Goal: Task Accomplishment & Management: Use online tool/utility

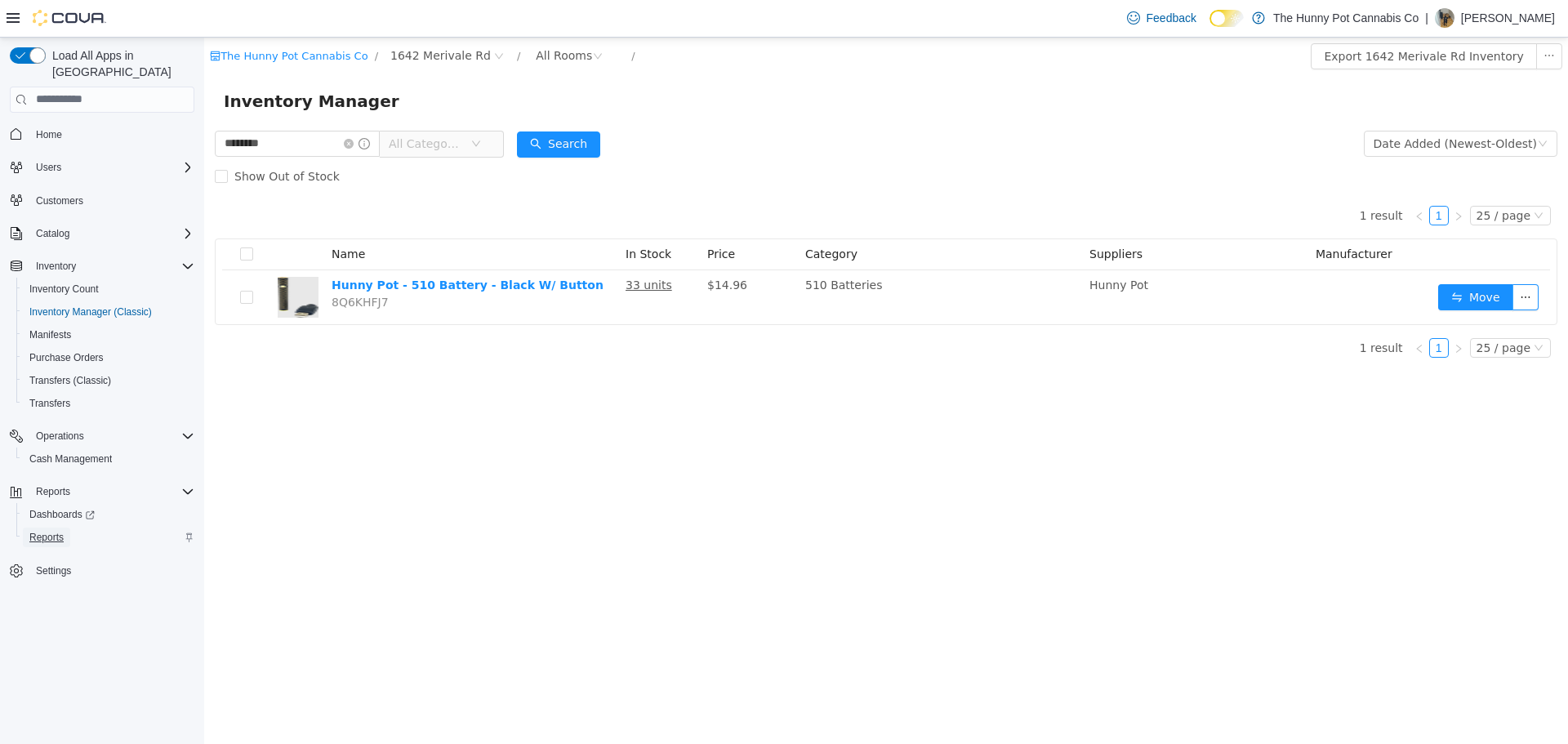
click at [53, 531] on span "Reports" at bounding box center [47, 537] width 34 height 13
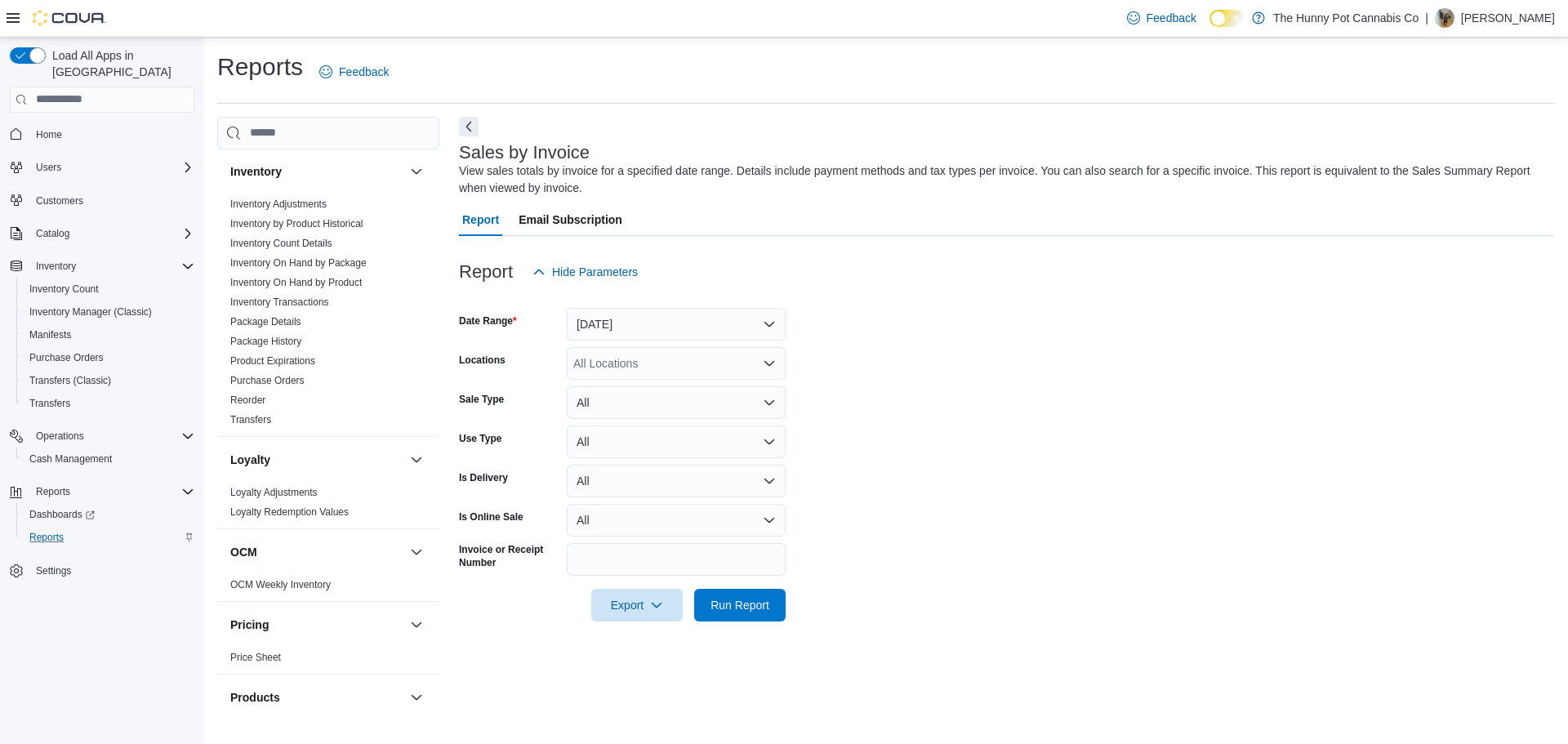
scroll to position [261, 0]
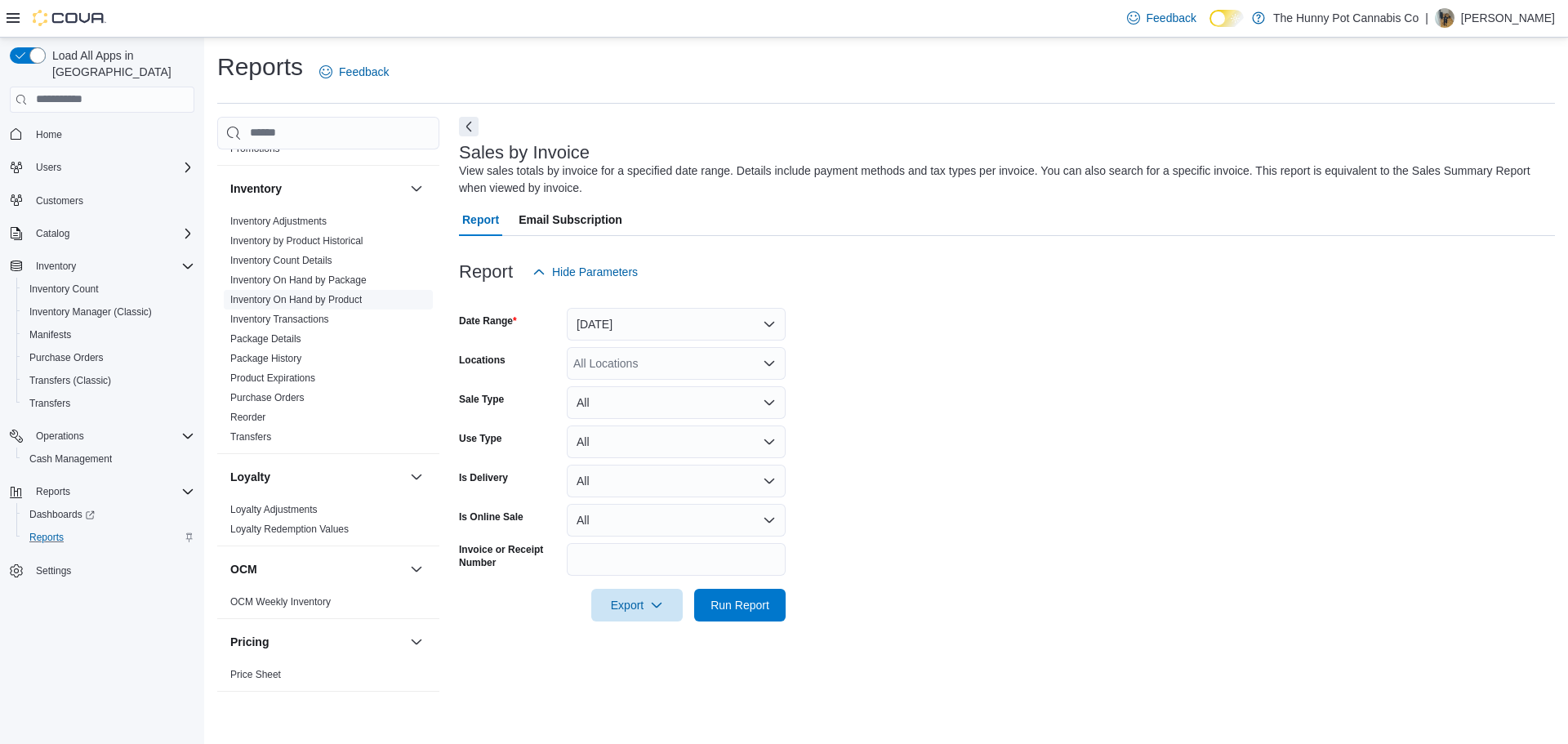
click at [334, 299] on link "Inventory On Hand by Product" at bounding box center [296, 299] width 131 height 11
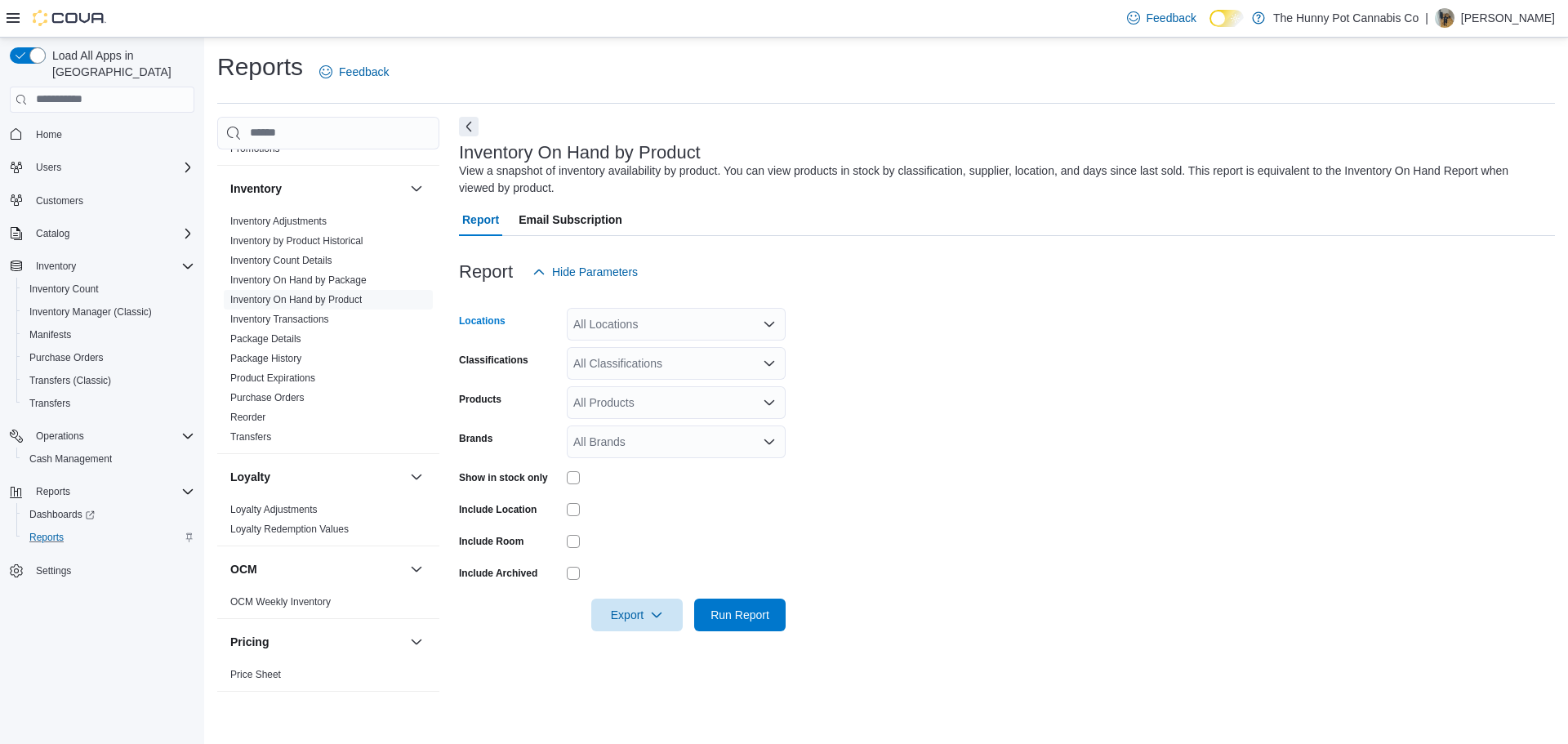
click at [670, 317] on div "All Locations" at bounding box center [676, 324] width 219 height 33
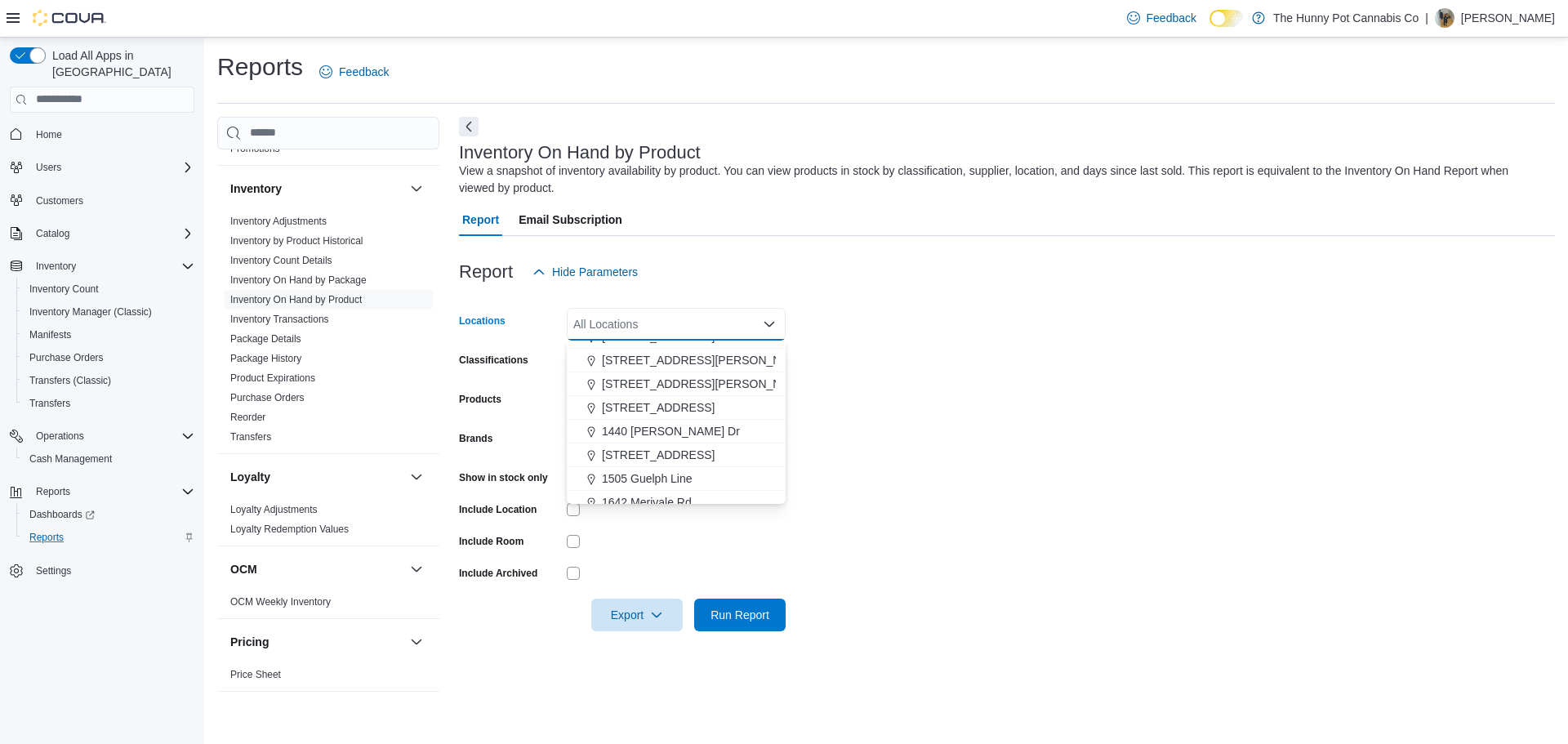
scroll to position [159, 0]
click at [654, 476] on span "1642 Merivale Rd" at bounding box center [646, 476] width 89 height 16
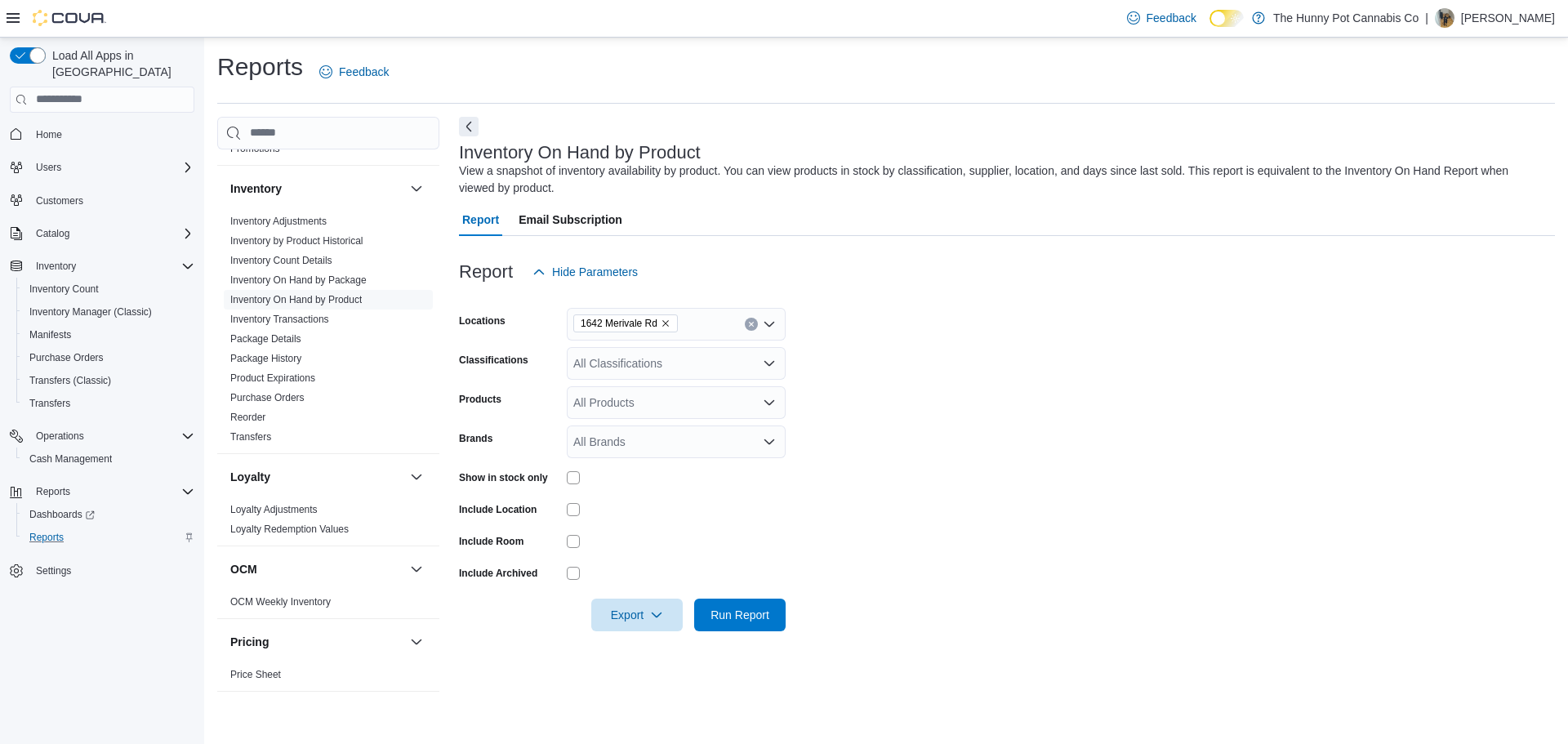
click at [1080, 388] on form "Locations 1642 Merivale Rd Classifications All Classifications Products All Pro…" at bounding box center [1006, 460] width 1096 height 343
drag, startPoint x: 655, startPoint y: 358, endPoint x: 650, endPoint y: 368, distance: 11.2
click at [654, 358] on div "All Classifications" at bounding box center [676, 363] width 219 height 33
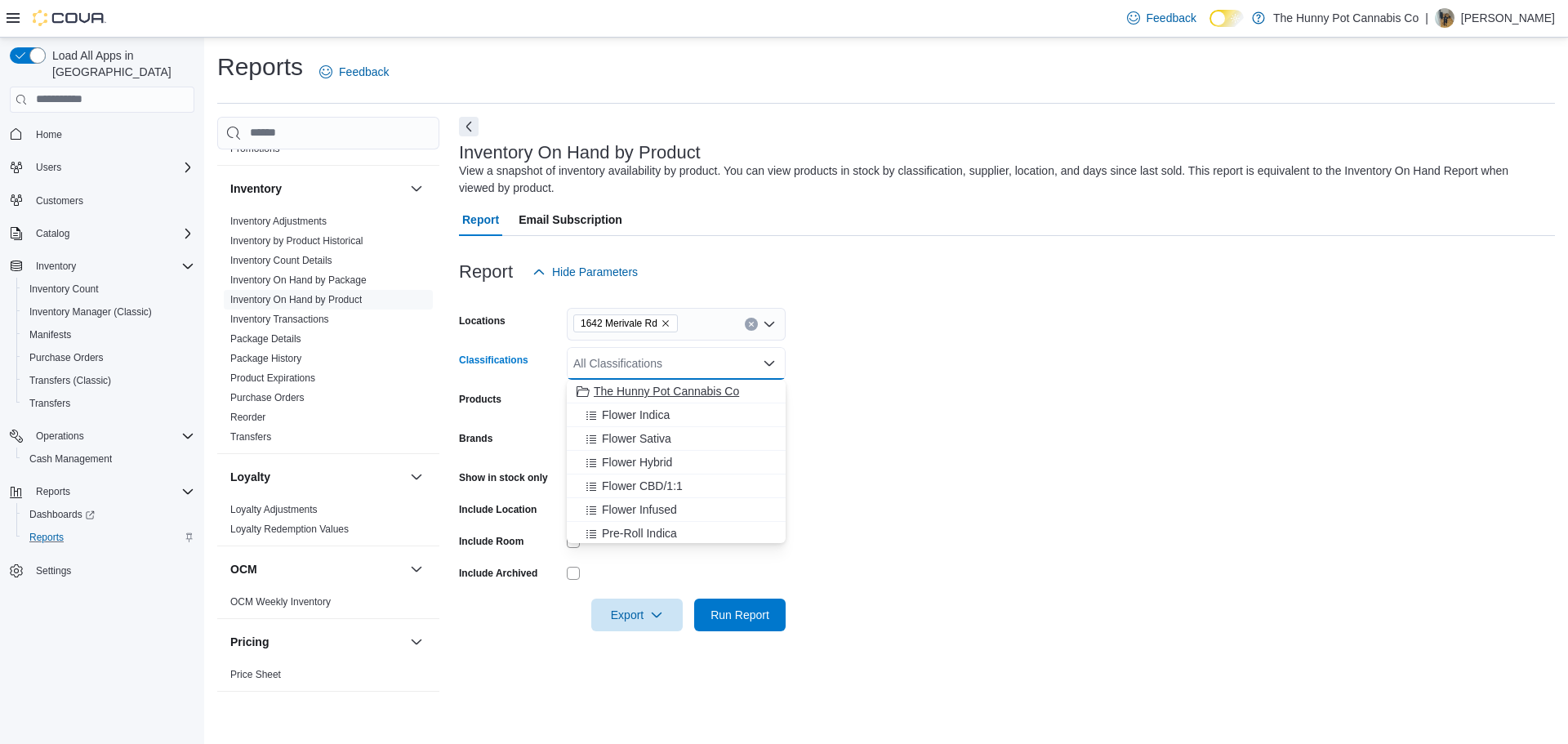
click at [645, 395] on span "The Hunny Pot Cannabis Co" at bounding box center [666, 391] width 145 height 16
click at [927, 345] on form "Locations 1642 Merivale Rd Classifications The Hunny Pot Cannabis Co Combo box.…" at bounding box center [1006, 460] width 1096 height 343
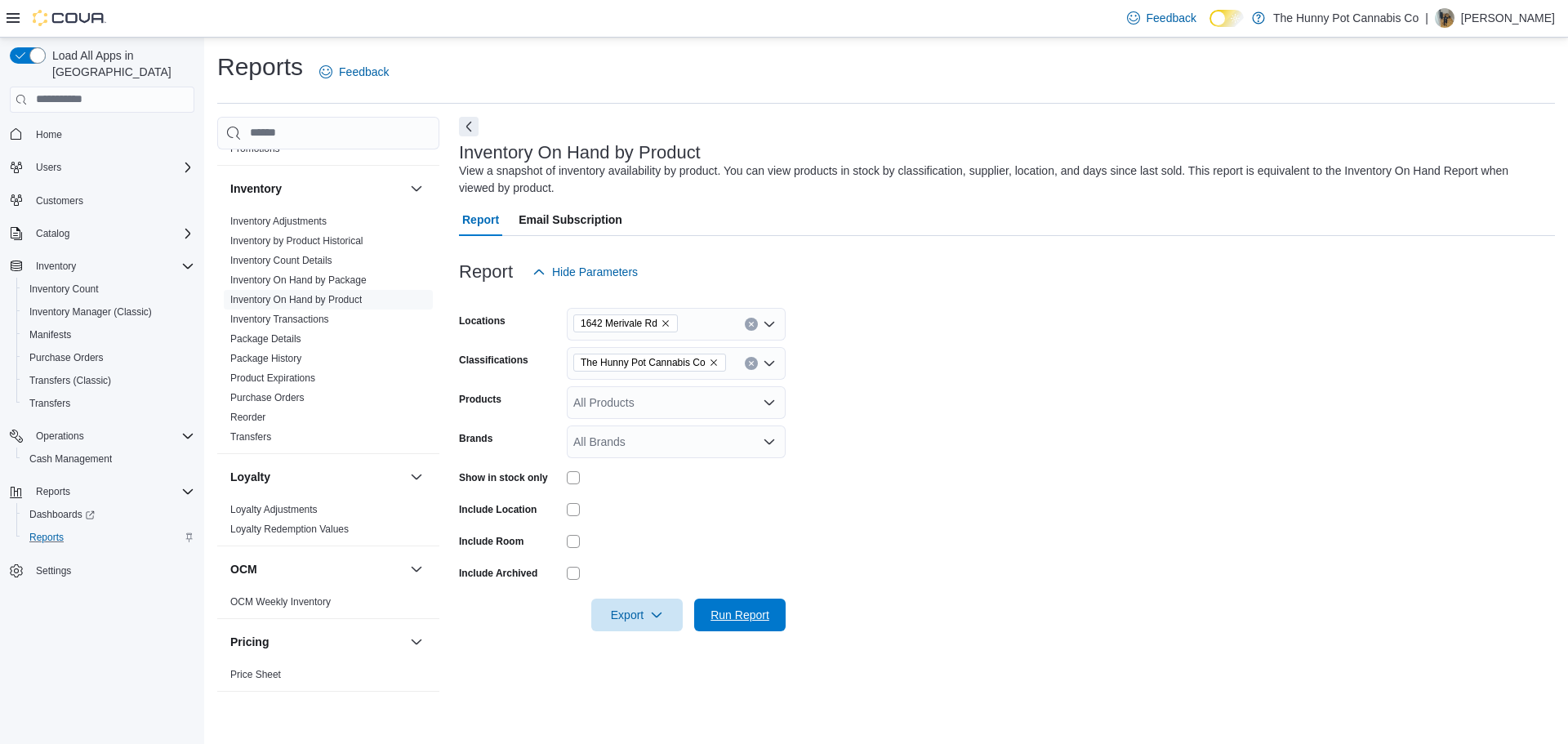
drag, startPoint x: 752, startPoint y: 606, endPoint x: 857, endPoint y: 565, distance: 112.7
click at [752, 607] on span "Run Report" at bounding box center [739, 615] width 59 height 16
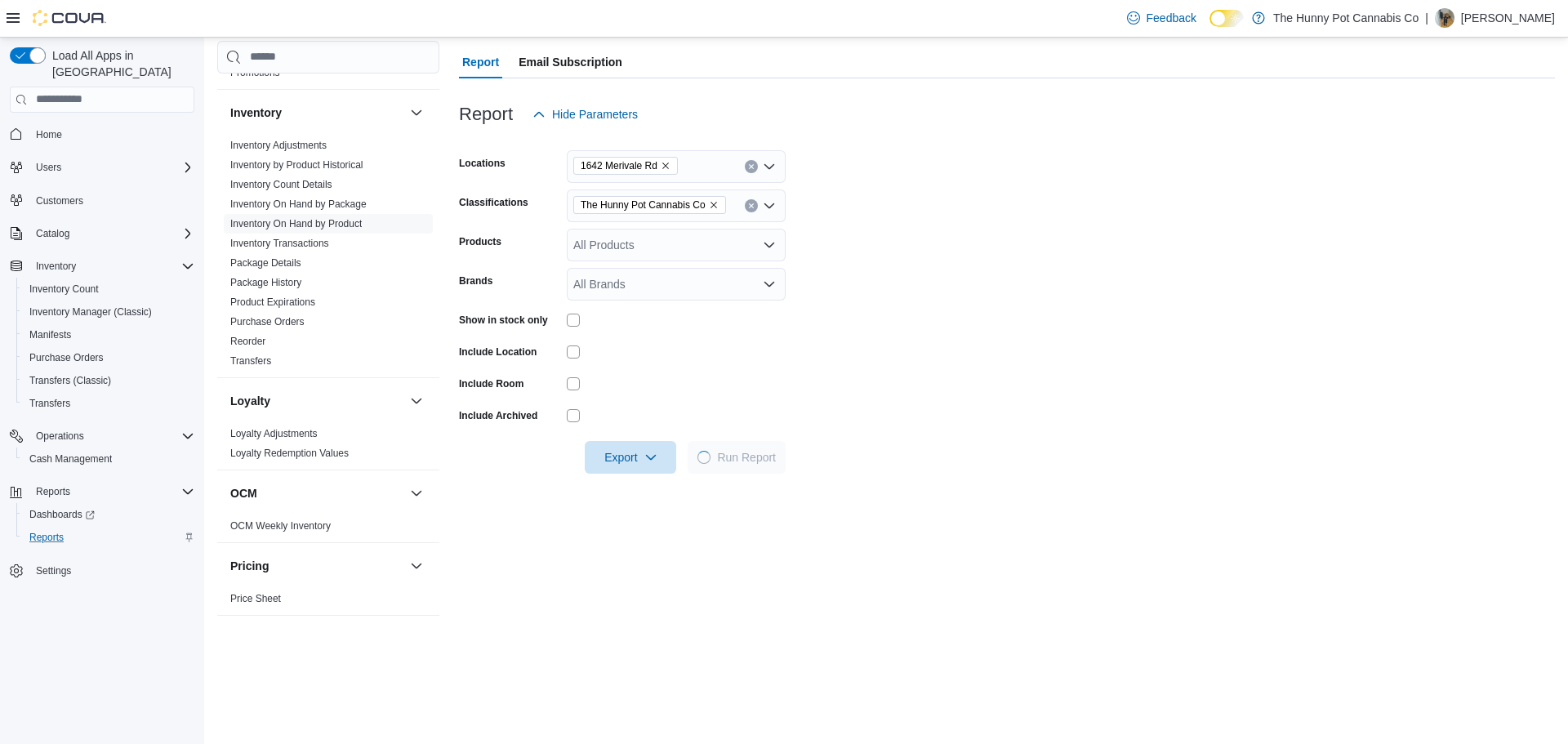
scroll to position [163, 0]
